Goal: Use online tool/utility: Utilize a website feature to perform a specific function

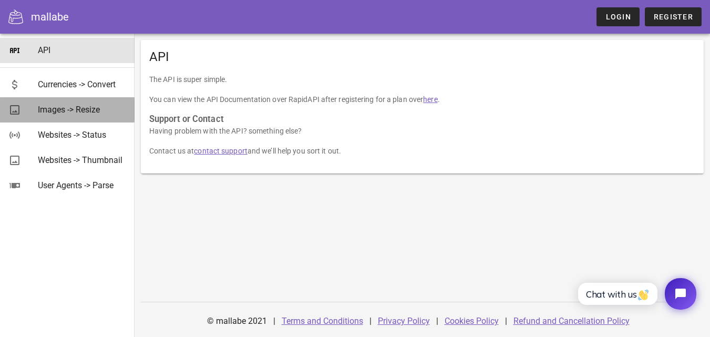
click at [55, 108] on div "Images -> Resize" at bounding box center [82, 110] width 88 height 10
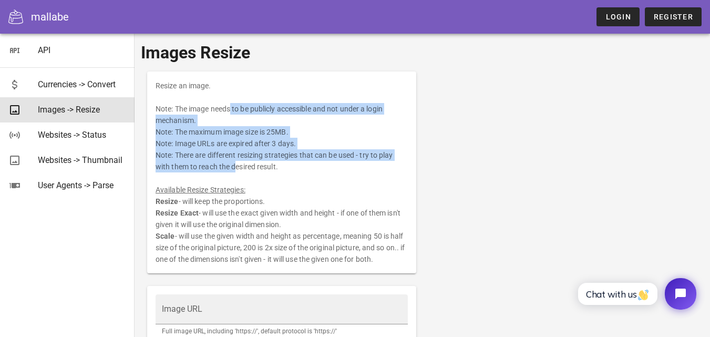
drag, startPoint x: 163, startPoint y: 103, endPoint x: 232, endPoint y: 161, distance: 90.2
click at [232, 161] on div "Resize an image. Note: The image needs to be publicly accessible and not under …" at bounding box center [281, 172] width 269 height 202
click at [226, 139] on div "Resize an image. Note: The image needs to be publicly accessible and not under …" at bounding box center [281, 172] width 269 height 202
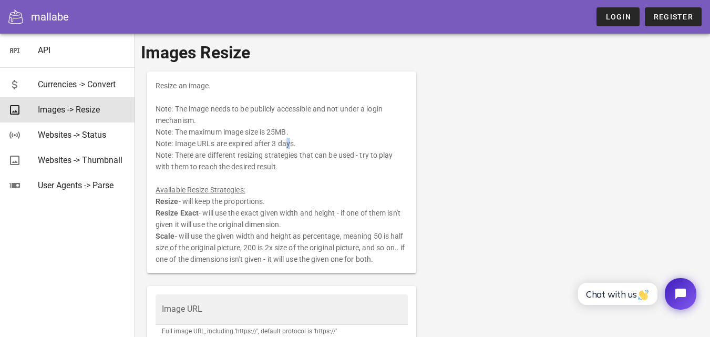
click at [226, 139] on div "Resize an image. Note: The image needs to be publicly accessible and not under …" at bounding box center [281, 172] width 269 height 202
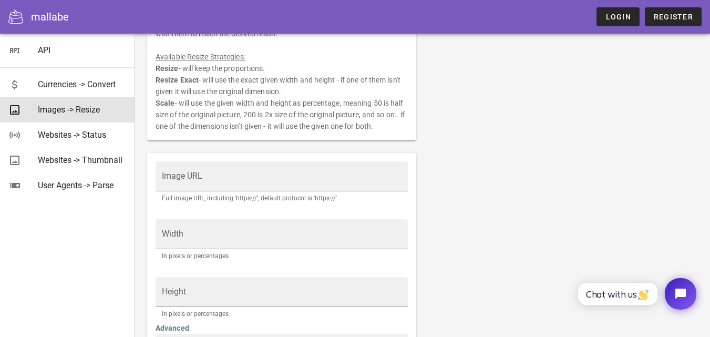
scroll to position [140, 0]
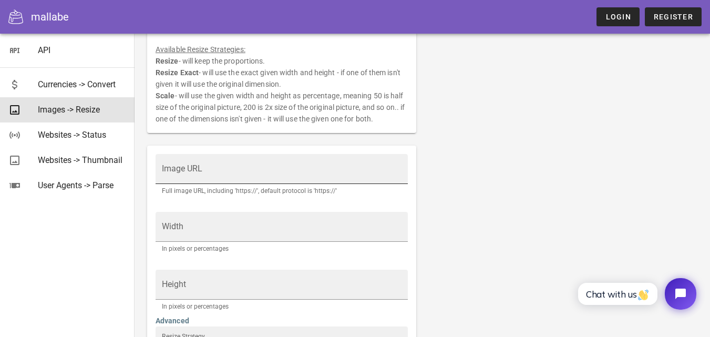
click at [236, 189] on div "Full image URL, including 'https://', default protocol is 'https://'" at bounding box center [282, 191] width 240 height 6
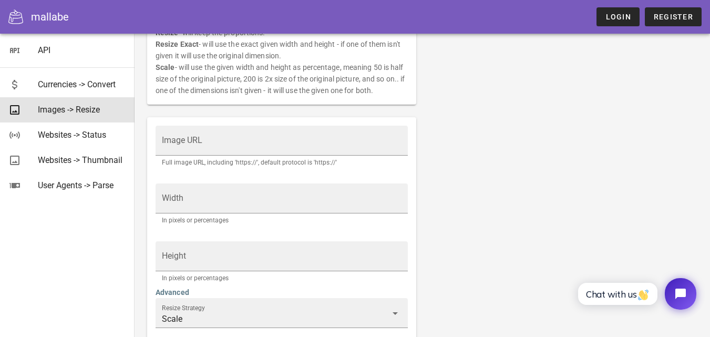
scroll to position [210, 0]
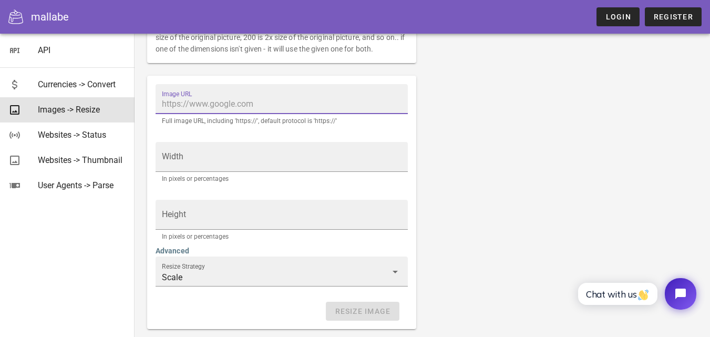
click at [179, 110] on input "Image URL" at bounding box center [282, 104] width 240 height 17
drag, startPoint x: 232, startPoint y: 106, endPoint x: 232, endPoint y: 112, distance: 5.8
click at [232, 106] on input "Image URL" at bounding box center [282, 104] width 240 height 17
click at [189, 101] on input "Image URL" at bounding box center [282, 104] width 240 height 17
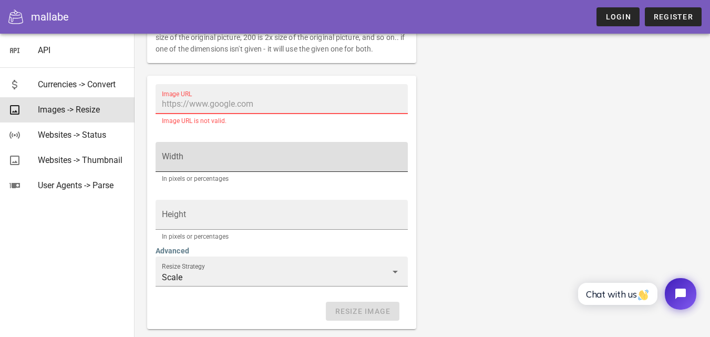
paste input "[URL][DOMAIN_NAME][DOMAIN_NAME]"
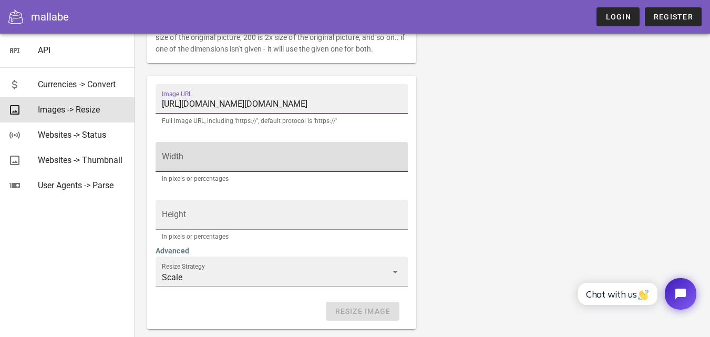
scroll to position [0, 453]
type input "[URL][DOMAIN_NAME][DOMAIN_NAME]"
click at [190, 167] on input "Width" at bounding box center [282, 161] width 240 height 17
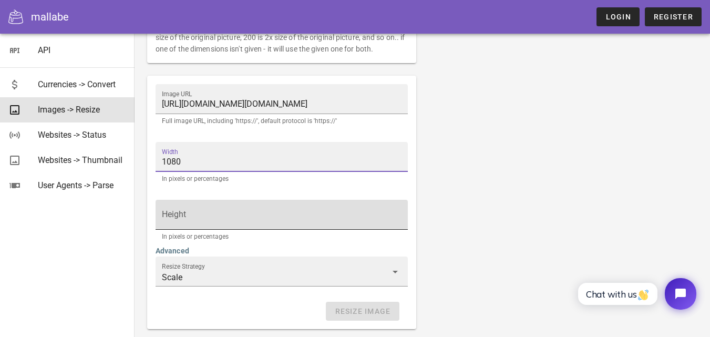
type input "1080"
click at [170, 219] on input "Height" at bounding box center [282, 219] width 240 height 17
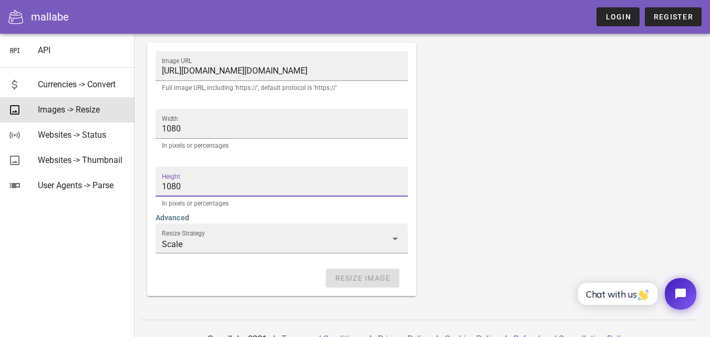
scroll to position [261, 0]
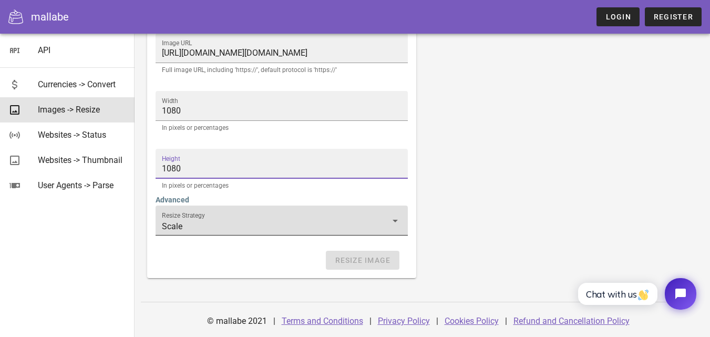
type input "1080"
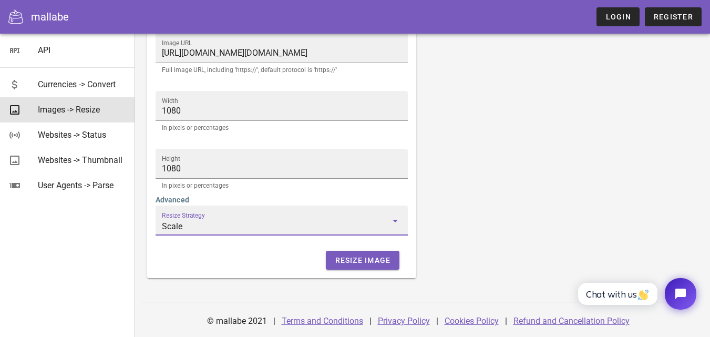
click at [189, 222] on input "Scale" at bounding box center [274, 226] width 225 height 17
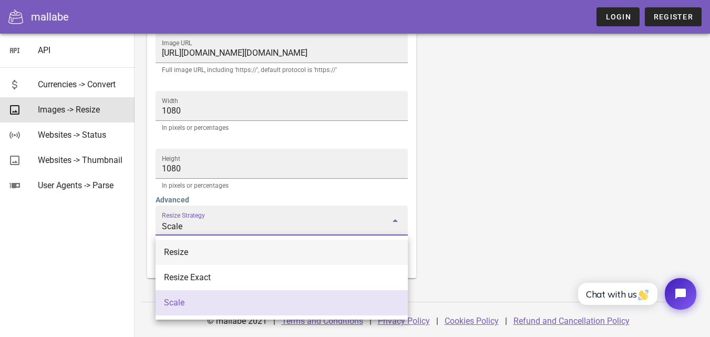
click at [180, 251] on div "Resize" at bounding box center [281, 252] width 235 height 10
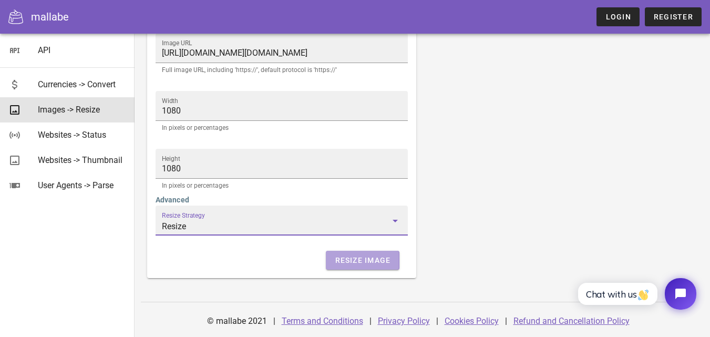
click at [361, 257] on span "Resize Image" at bounding box center [362, 260] width 56 height 8
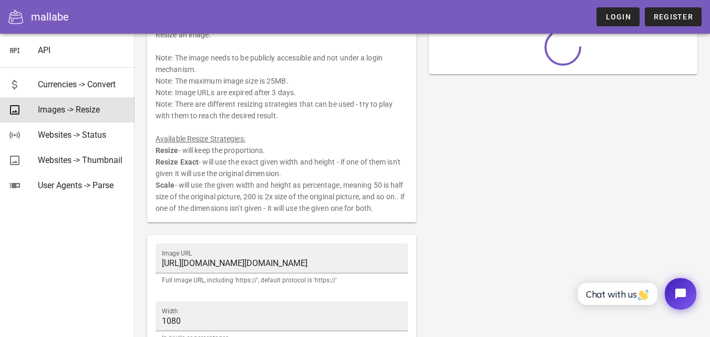
scroll to position [0, 0]
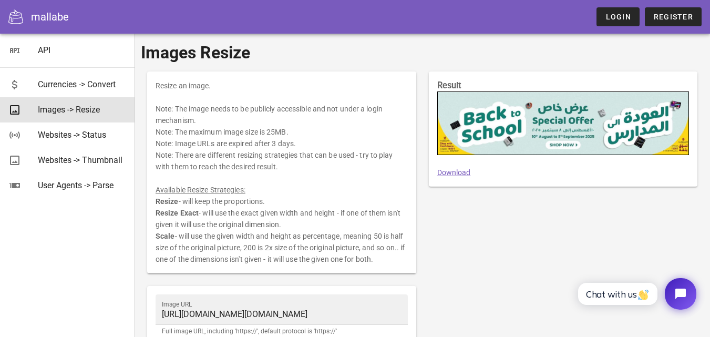
drag, startPoint x: 154, startPoint y: 108, endPoint x: 301, endPoint y: 160, distance: 155.2
click at [298, 162] on div "Resize an image. Note: The image needs to be publicly accessible and not under …" at bounding box center [281, 172] width 269 height 202
click at [276, 154] on div "Resize an image. Note: The image needs to be publicly accessible and not under …" at bounding box center [281, 172] width 269 height 202
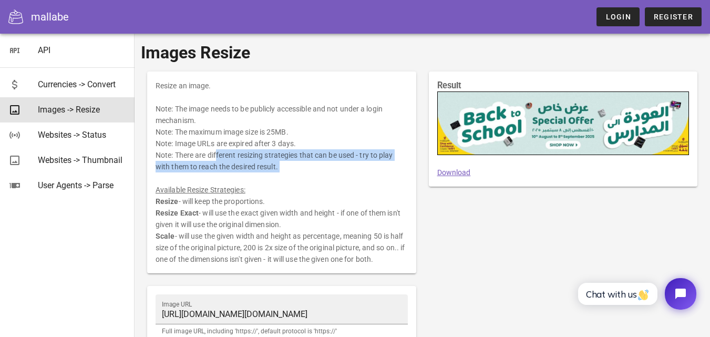
click at [276, 154] on div "Resize an image. Note: The image needs to be publicly accessible and not under …" at bounding box center [281, 172] width 269 height 202
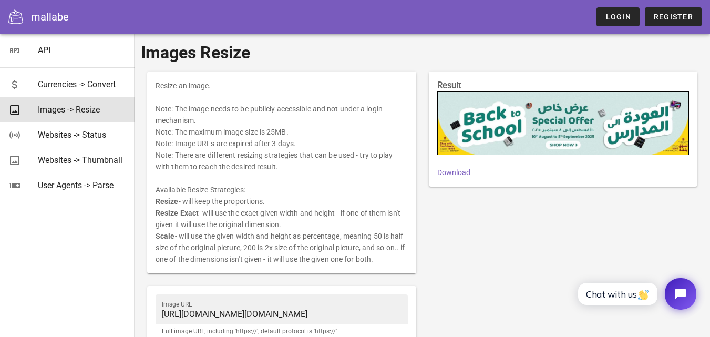
click at [503, 126] on div at bounding box center [563, 123] width 251 height 63
click at [446, 173] on link "Download" at bounding box center [454, 172] width 34 height 8
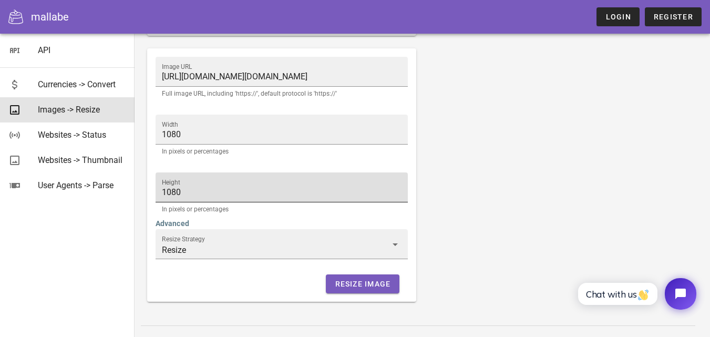
scroll to position [261, 0]
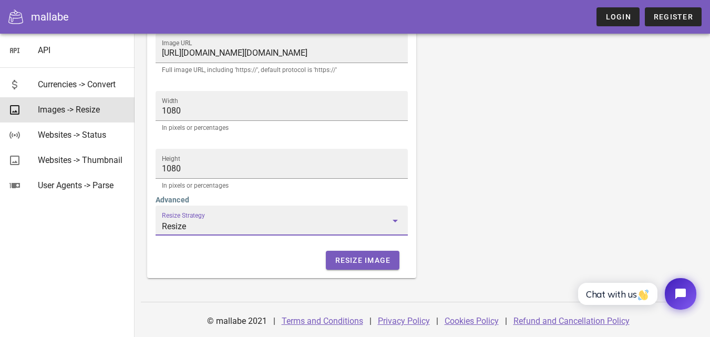
click at [209, 226] on input "Resize" at bounding box center [274, 226] width 225 height 17
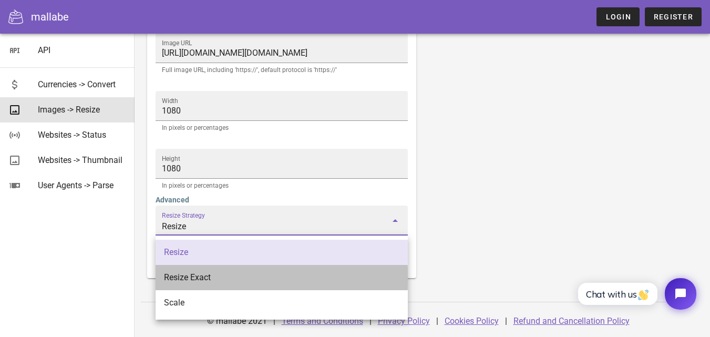
click at [199, 276] on div "Resize Exact" at bounding box center [281, 277] width 235 height 10
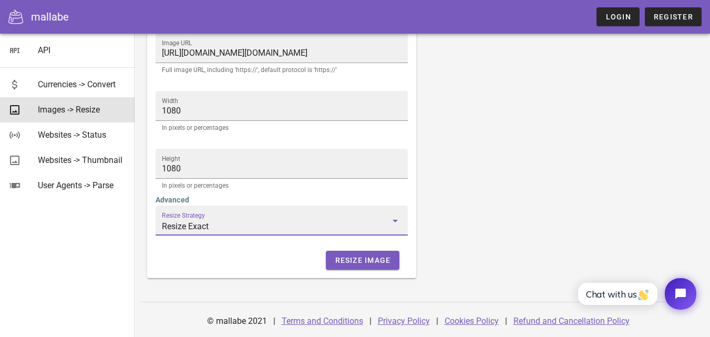
click at [220, 233] on input "Resize Exact" at bounding box center [274, 226] width 225 height 17
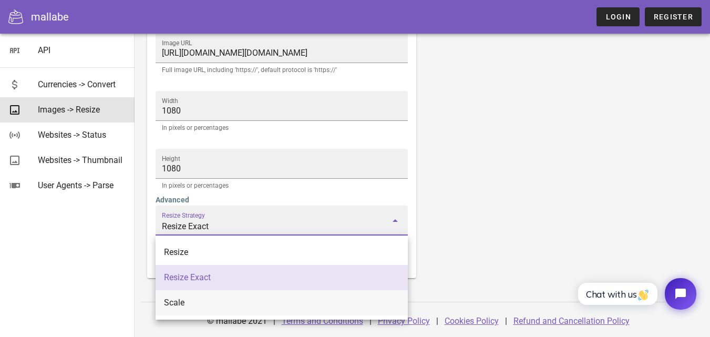
click at [199, 298] on div "Scale" at bounding box center [281, 302] width 235 height 10
type input "Scale"
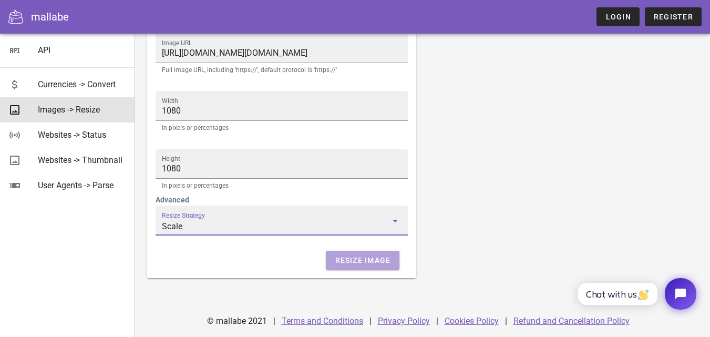
click at [353, 264] on span "Resize Image" at bounding box center [362, 260] width 56 height 8
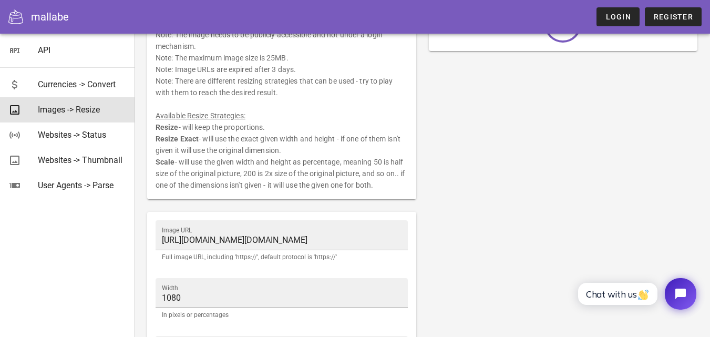
scroll to position [0, 0]
